Goal: Information Seeking & Learning: Learn about a topic

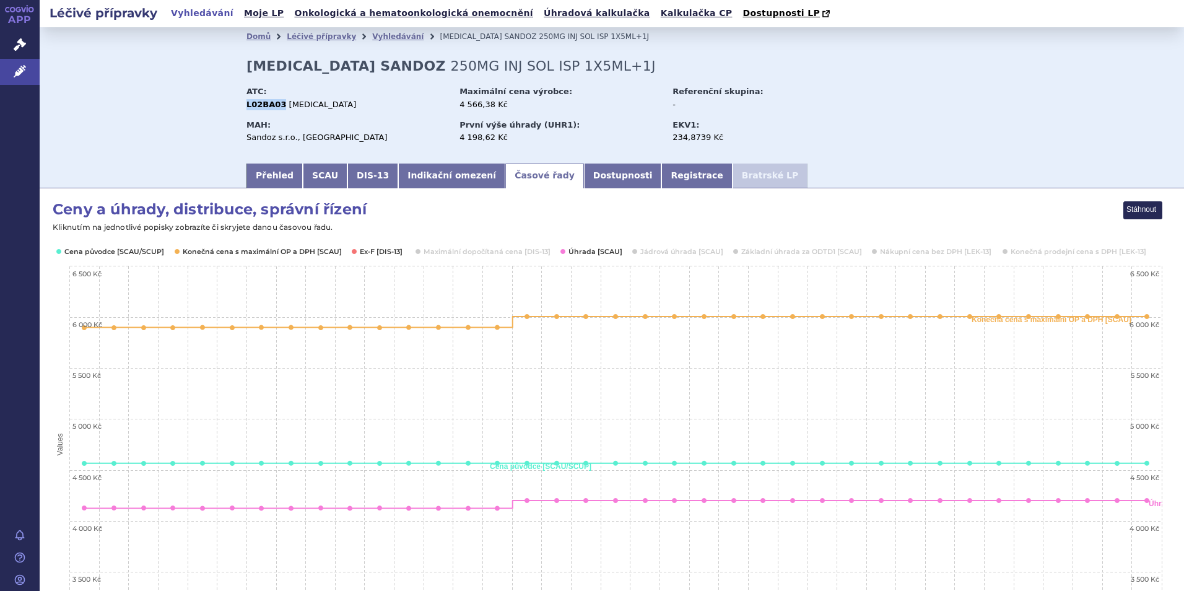
drag, startPoint x: 274, startPoint y: 104, endPoint x: 243, endPoint y: 100, distance: 30.6
click at [246, 100] on strong "L02BA03" at bounding box center [266, 104] width 40 height 9
copy strong "L02BA03"
click at [323, 41] on link "Léčivé přípravky" at bounding box center [321, 36] width 69 height 9
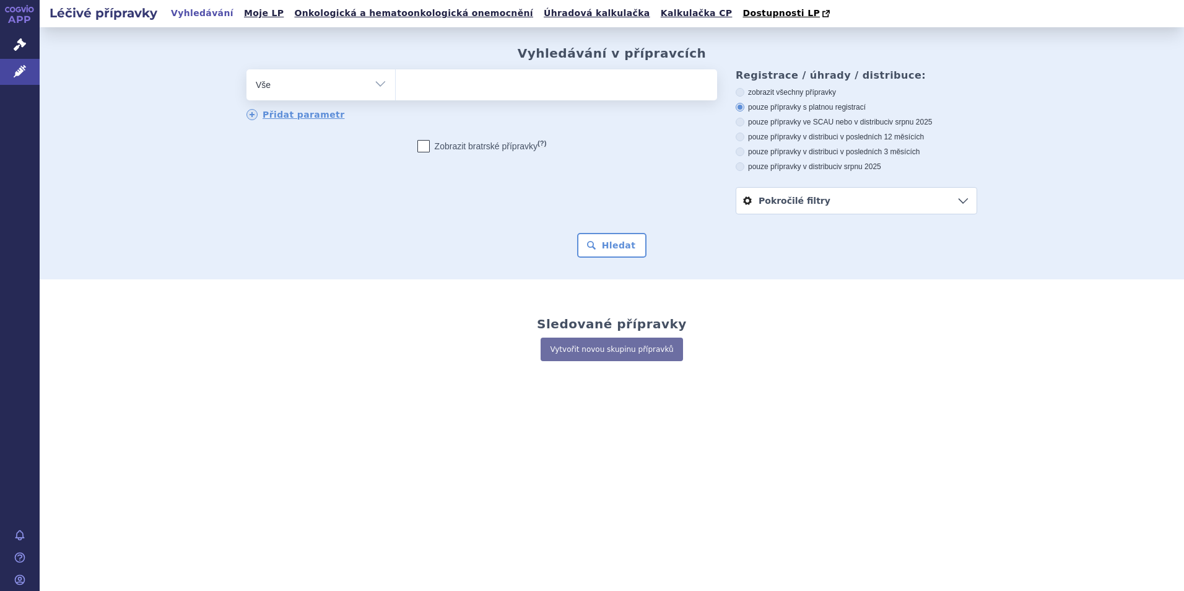
click at [435, 95] on ul at bounding box center [556, 82] width 321 height 26
click at [396, 95] on select at bounding box center [395, 84] width 1 height 31
